Goal: Find specific page/section: Find specific page/section

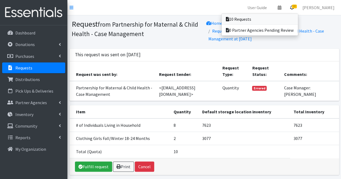
click at [273, 19] on link "10 Requests" at bounding box center [260, 19] width 76 height 11
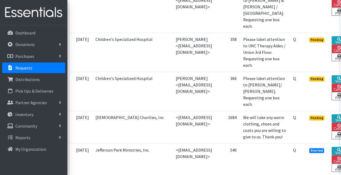
scroll to position [353, 32]
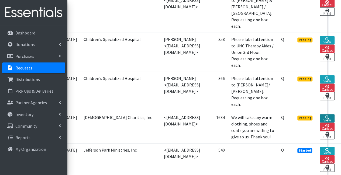
click at [325, 114] on link "View" at bounding box center [327, 118] width 15 height 8
